Goal: Check status: Check status

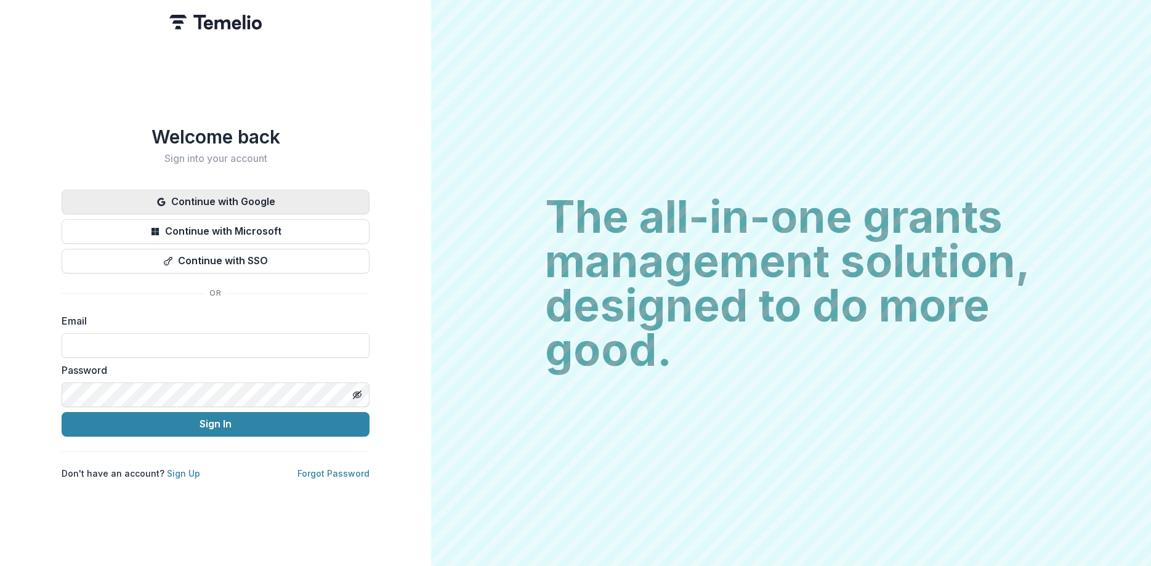
click at [272, 200] on button "Continue with Google" at bounding box center [216, 202] width 308 height 25
click at [245, 194] on button "Continue with Google" at bounding box center [216, 202] width 308 height 25
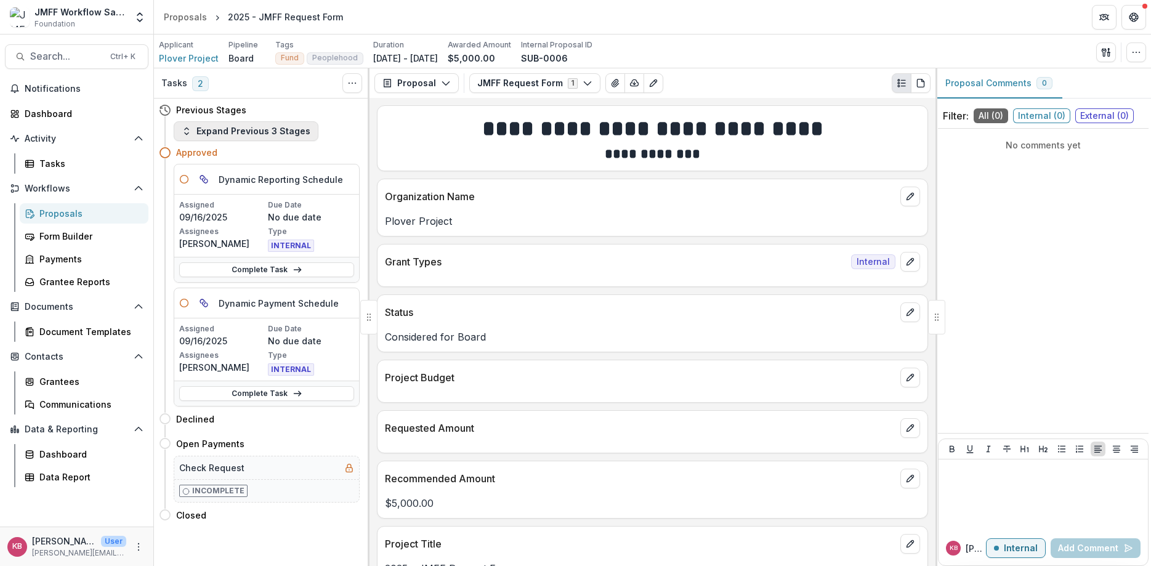
click at [269, 129] on button "Expand Previous 3 Stages" at bounding box center [246, 131] width 145 height 20
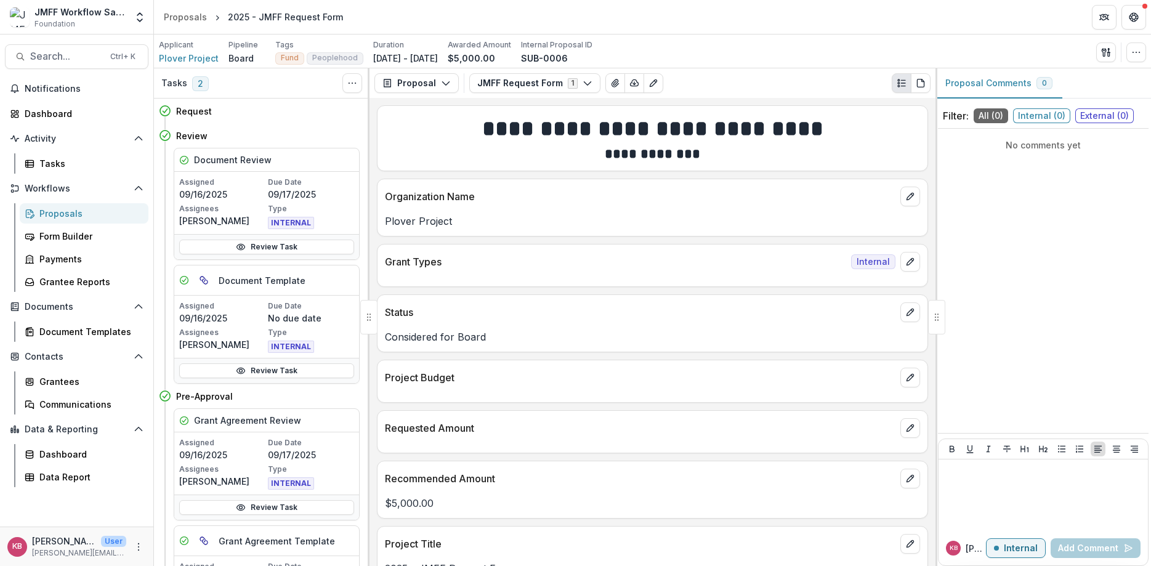
click at [934, 318] on div at bounding box center [936, 317] width 17 height 34
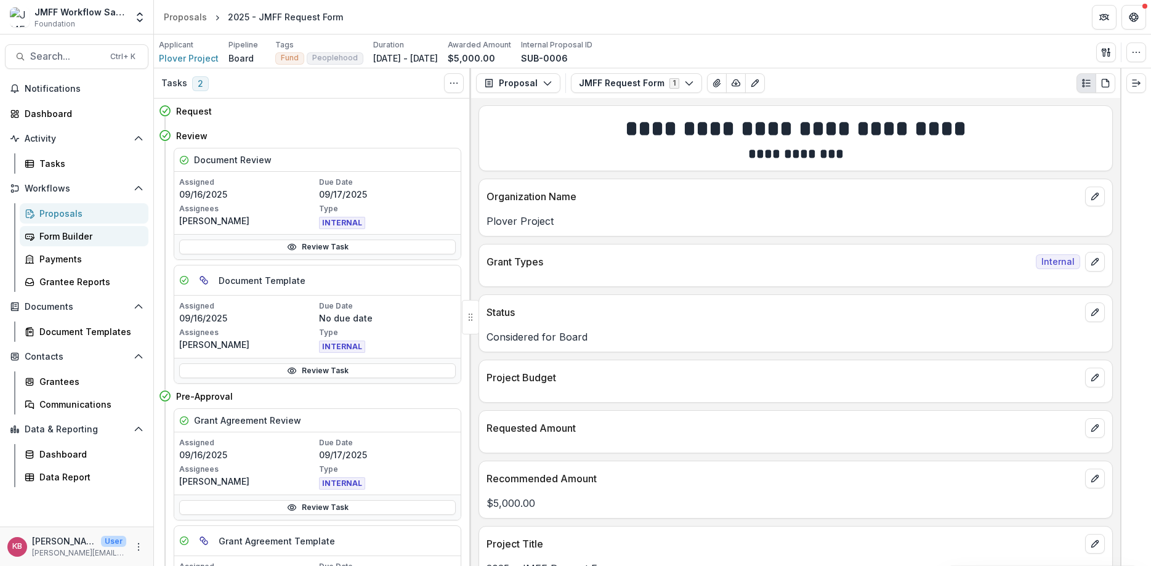
click at [72, 235] on div "Form Builder" at bounding box center [88, 236] width 99 height 13
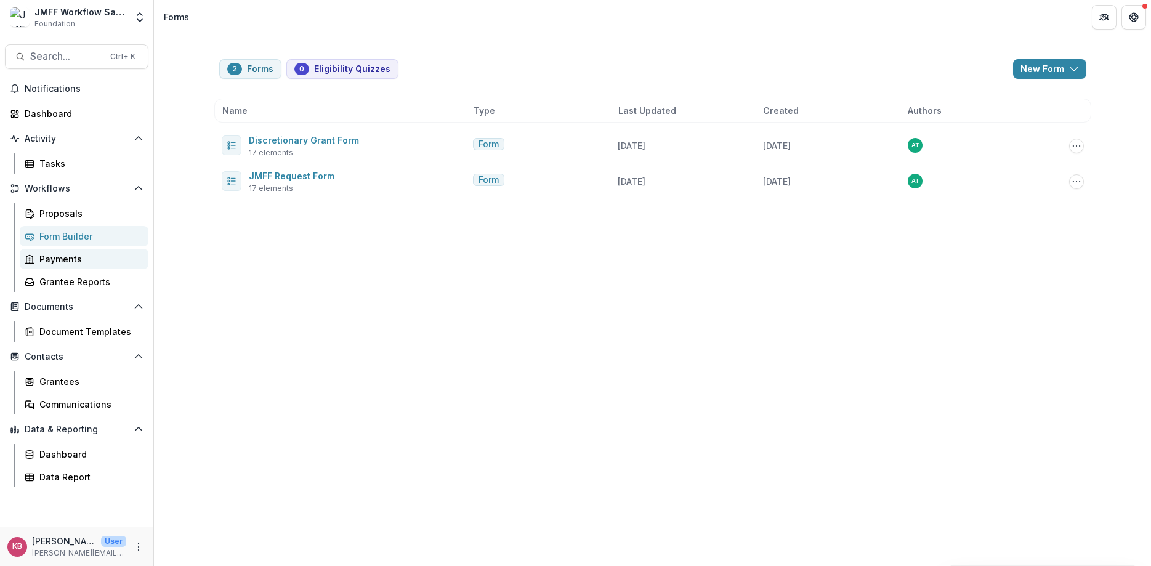
click at [66, 261] on div "Payments" at bounding box center [88, 259] width 99 height 13
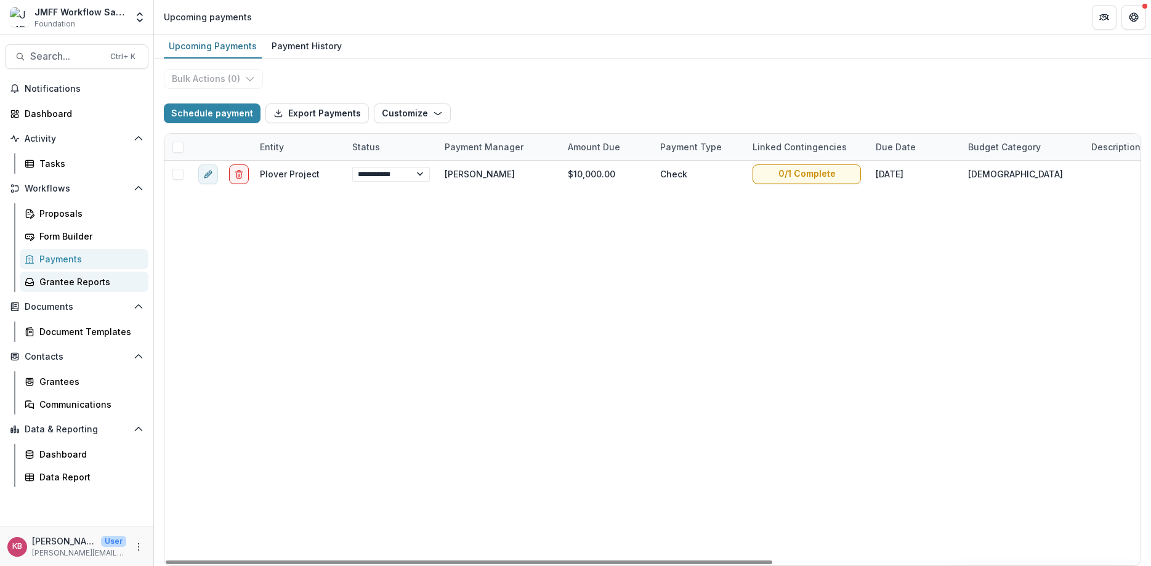
click at [74, 288] on link "Grantee Reports" at bounding box center [84, 282] width 129 height 20
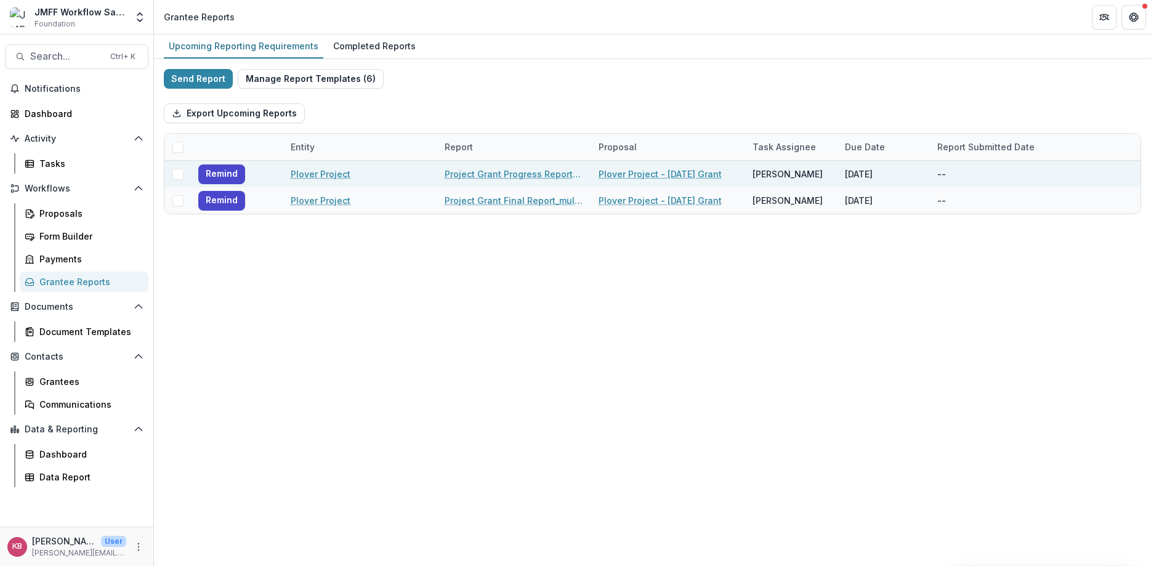
click at [312, 174] on link "Plover Project" at bounding box center [321, 174] width 60 height 13
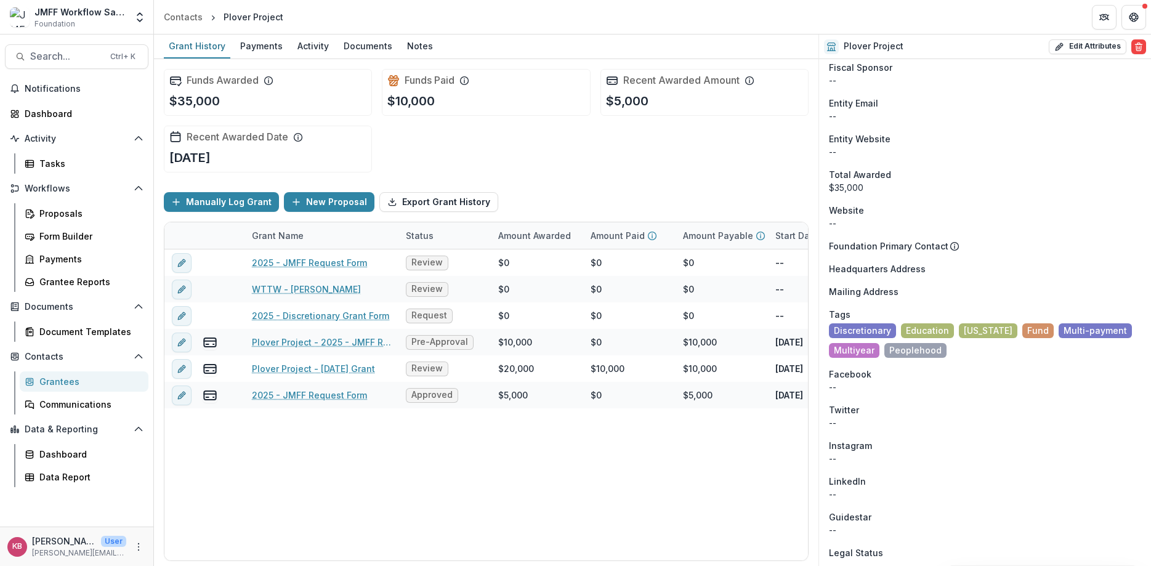
scroll to position [148, 0]
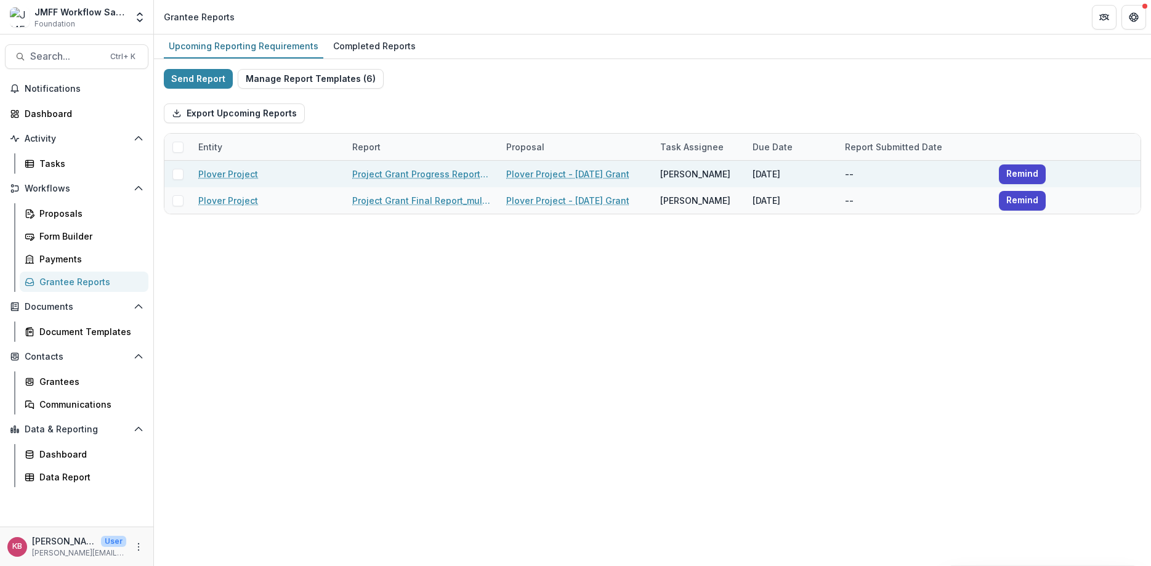
click at [400, 174] on link "Project Grant Progress Report_multipymt" at bounding box center [421, 174] width 139 height 13
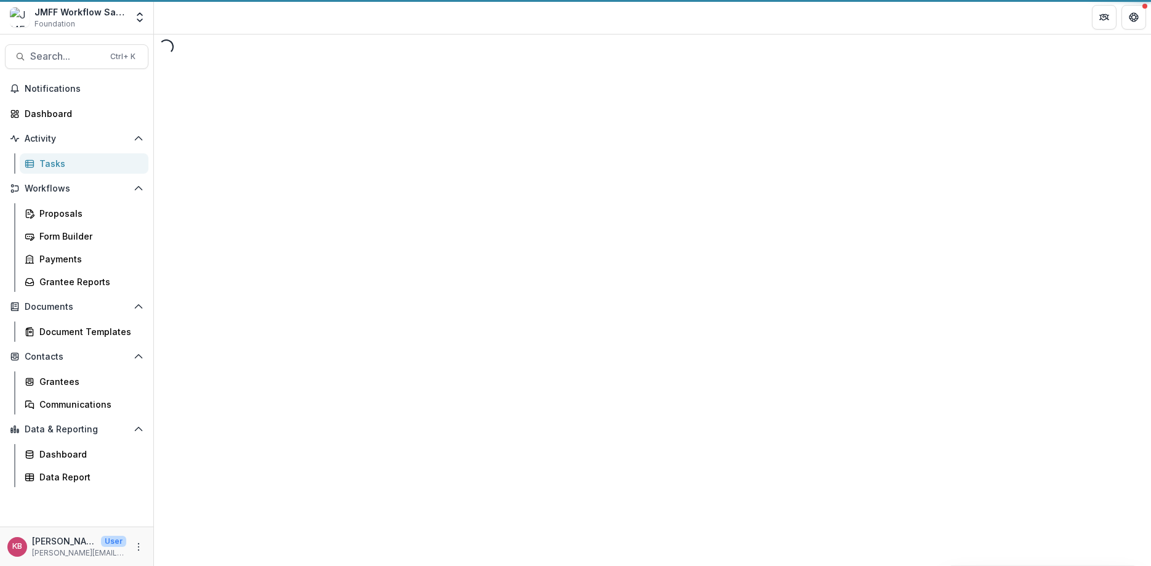
select select "********"
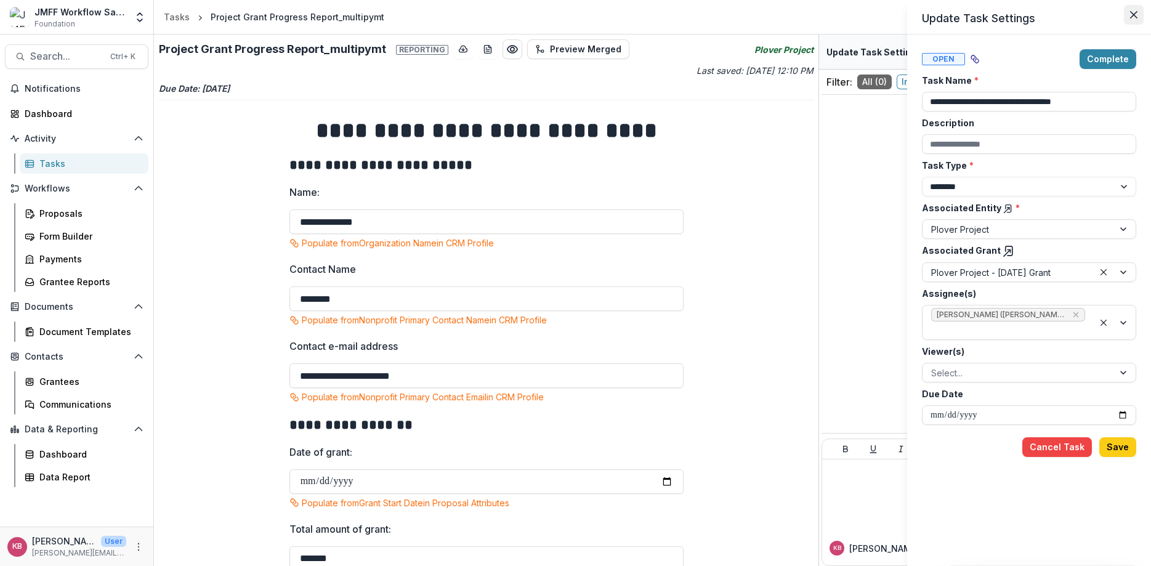
click at [1133, 12] on icon "Close" at bounding box center [1133, 14] width 7 height 7
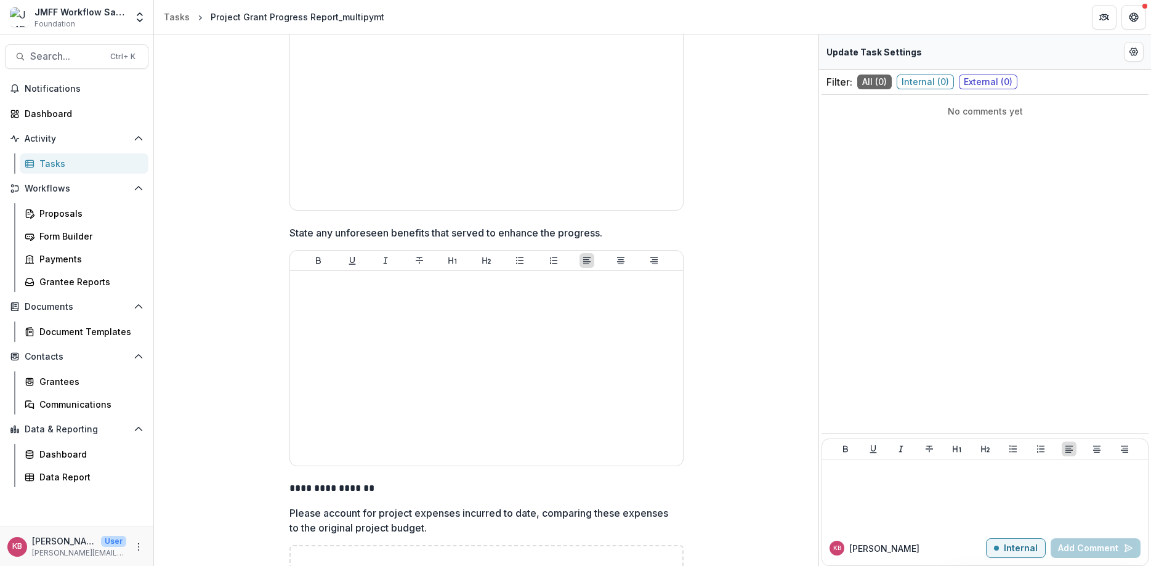
scroll to position [1640, 0]
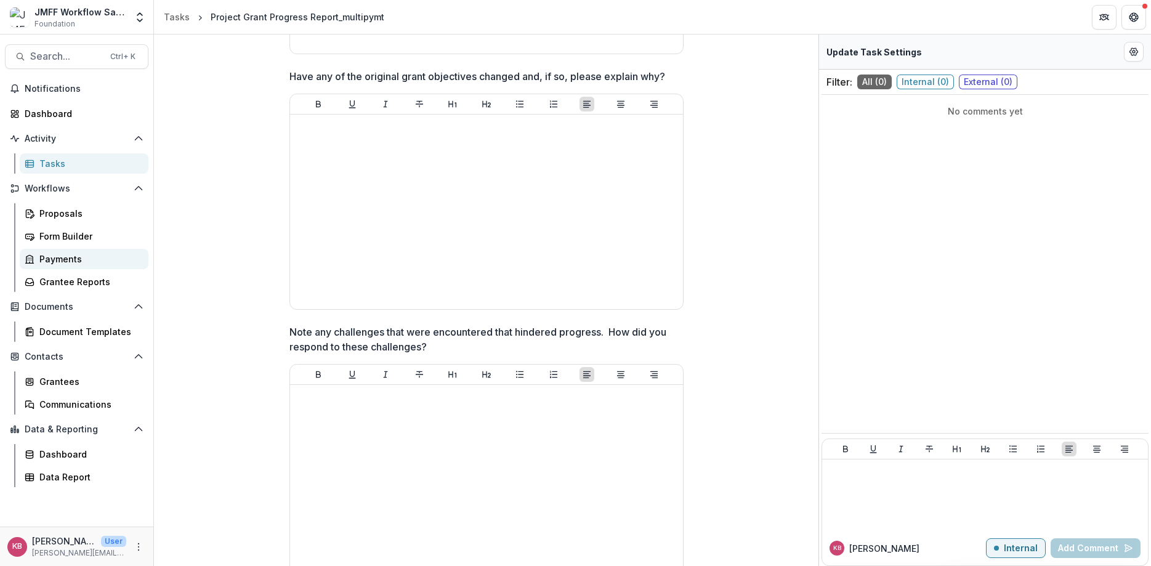
click at [50, 262] on div "Payments" at bounding box center [88, 259] width 99 height 13
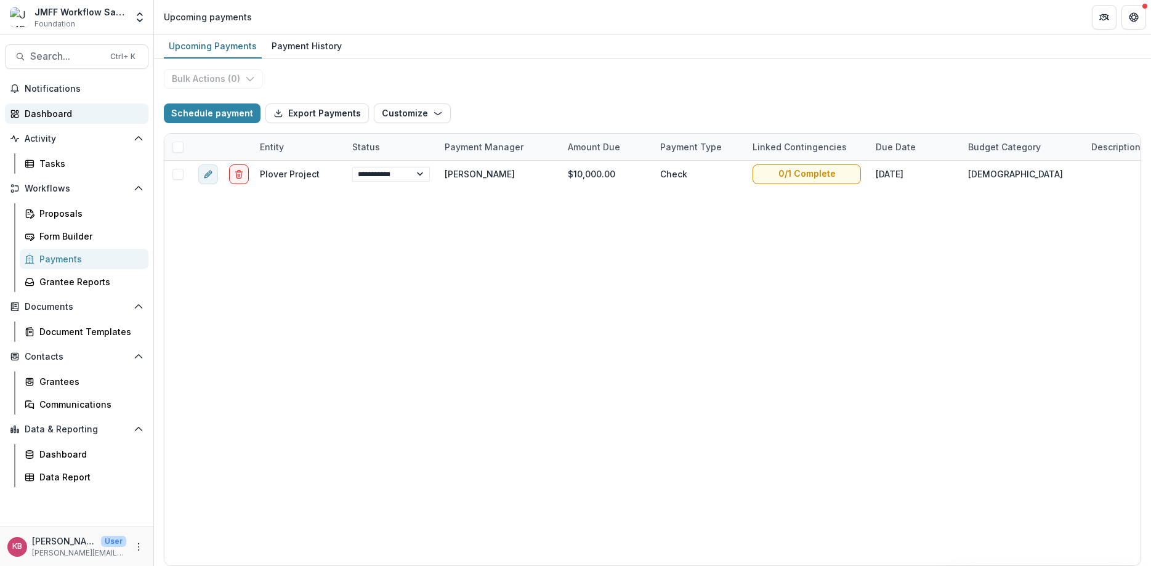
click at [15, 112] on icon at bounding box center [15, 114] width 10 height 10
